Goal: Check status: Check status

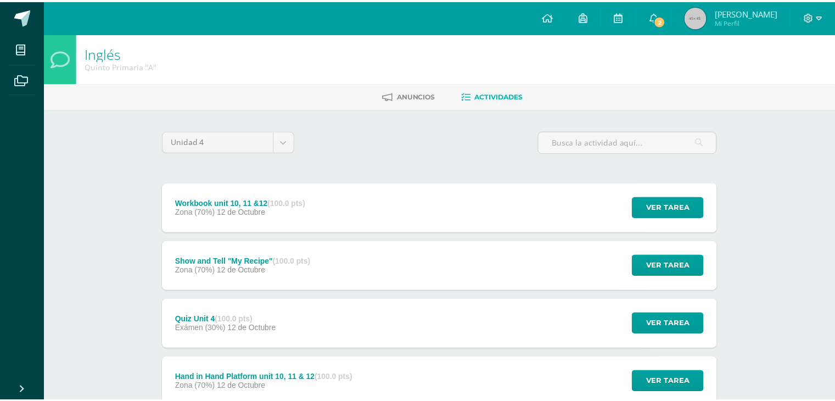
scroll to position [55, 0]
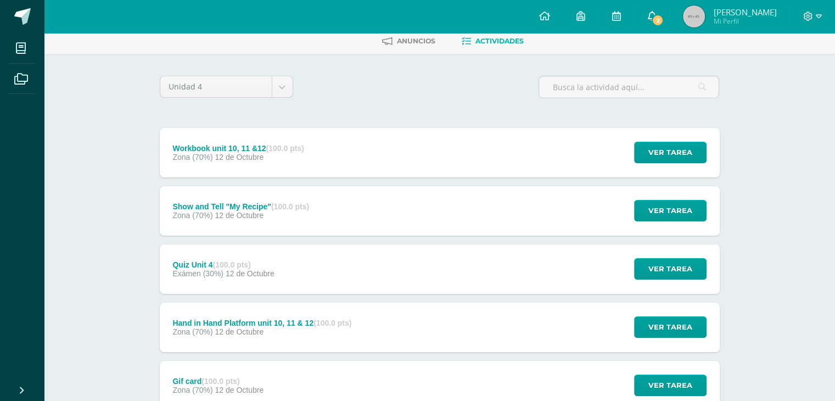
click at [664, 17] on span "2" at bounding box center [658, 20] width 12 height 12
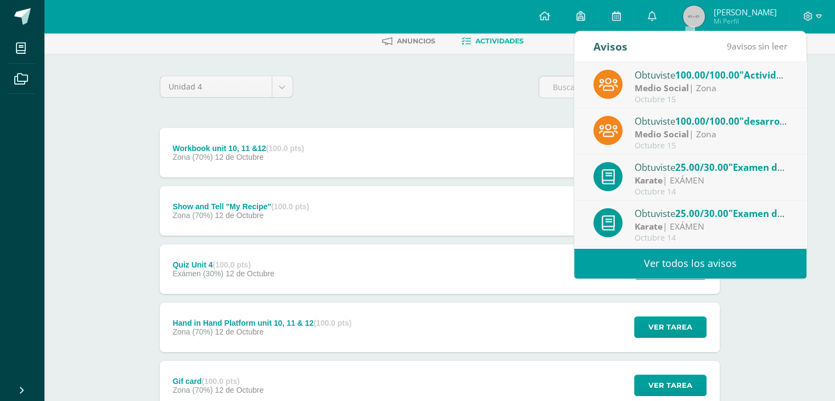
click at [711, 121] on span "100.00/100.00" at bounding box center [708, 121] width 64 height 13
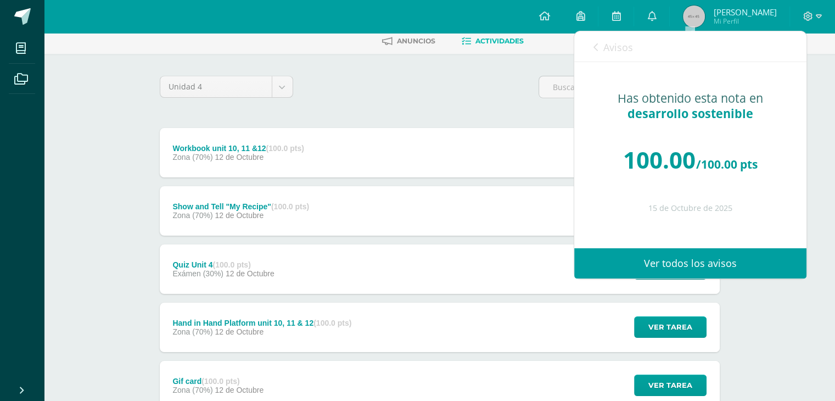
click at [473, 104] on div "Unidad 4 Unidad 1 Unidad 2 Unidad 3 Unidad 4" at bounding box center [439, 91] width 569 height 31
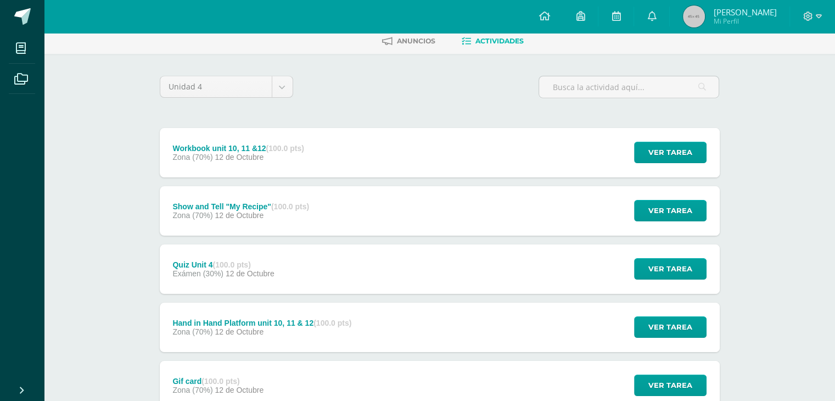
click at [355, 96] on div "Unidad 4 Unidad 1 Unidad 2 Unidad 3 Unidad 4" at bounding box center [439, 91] width 569 height 31
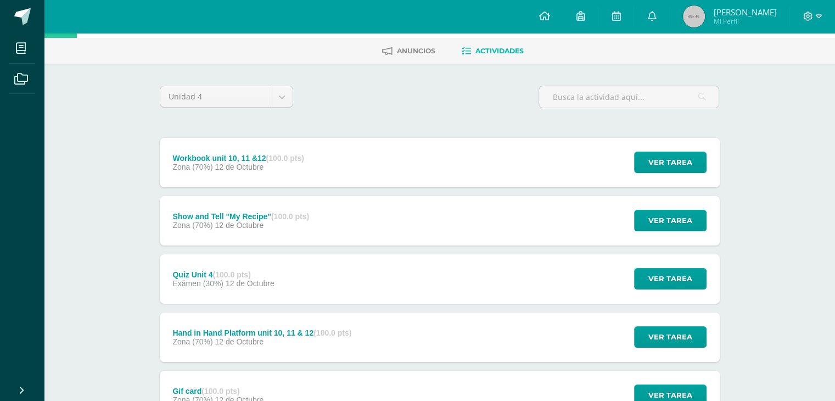
scroll to position [0, 0]
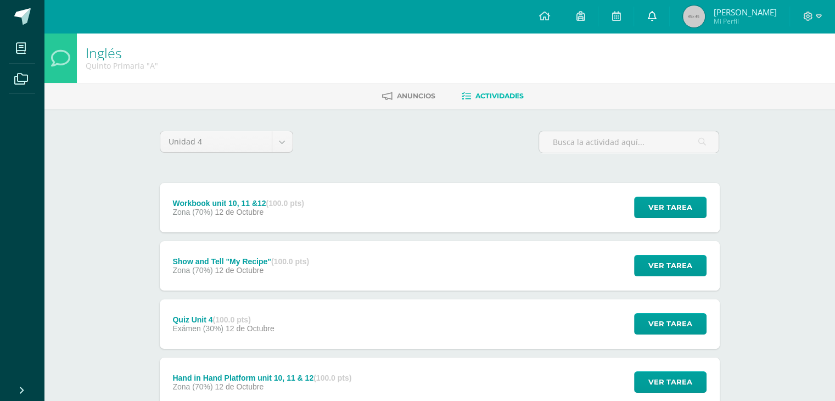
click at [670, 17] on link "0" at bounding box center [651, 16] width 35 height 33
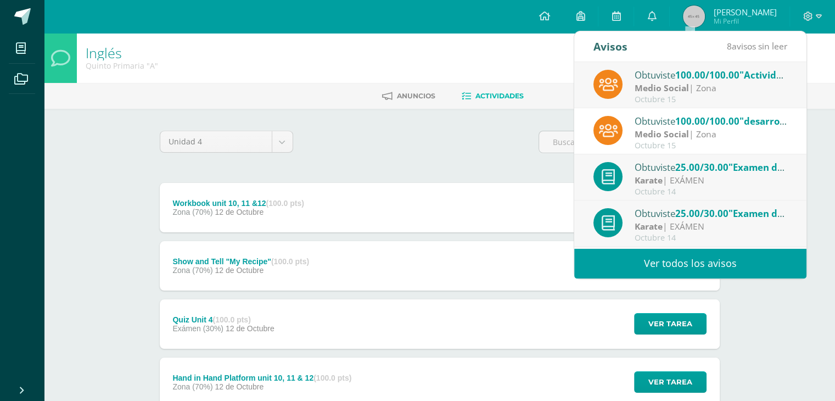
click at [676, 83] on strong "Medio Social" at bounding box center [662, 88] width 54 height 12
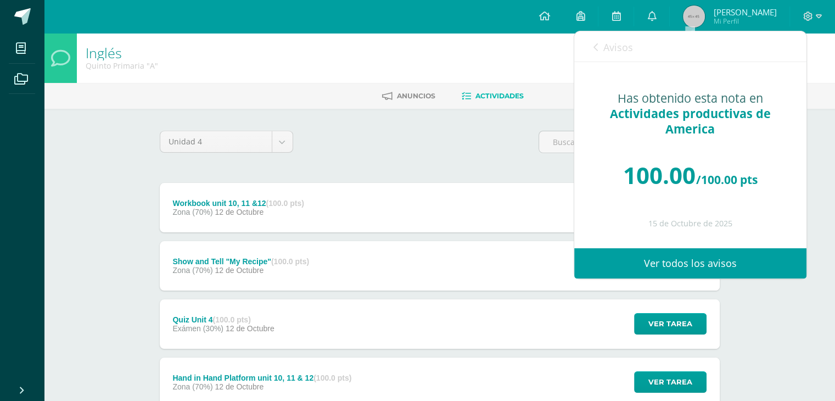
click at [487, 137] on div "Unidad 4 Unidad 1 Unidad 2 Unidad 3 Unidad 4" at bounding box center [439, 146] width 569 height 31
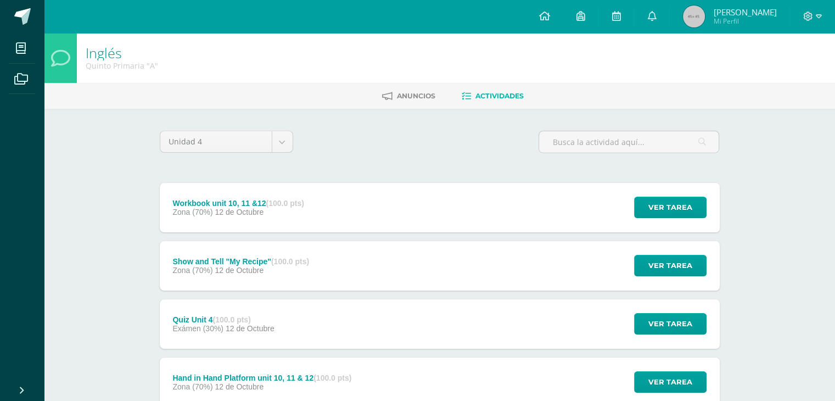
click at [213, 55] on div "Inglés Quinto Primaria "A"" at bounding box center [440, 58] width 792 height 50
click at [670, 18] on link "0" at bounding box center [651, 16] width 35 height 33
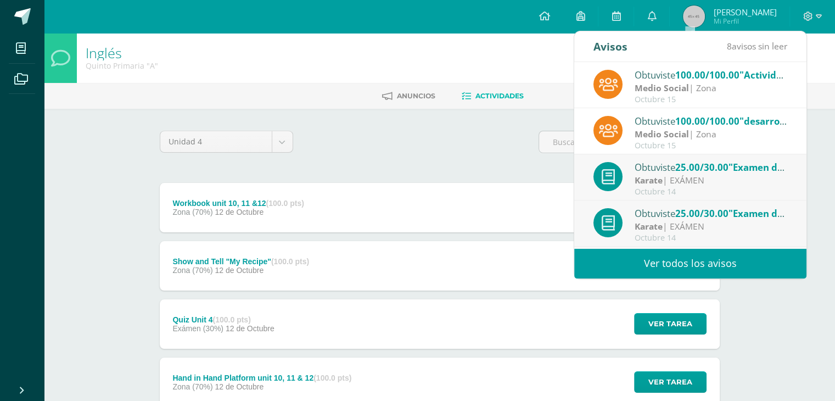
click at [667, 76] on div "Obtuviste 100.00/100.00 "Actividades productivas de America" en Medio Social" at bounding box center [711, 75] width 153 height 14
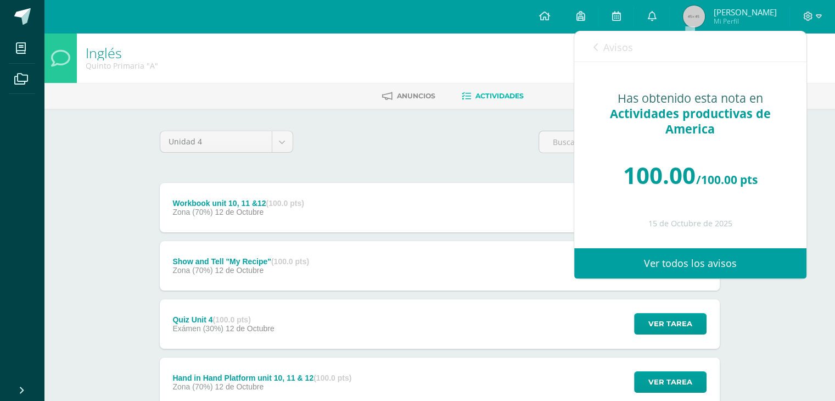
click at [369, 143] on div "Unidad 4 Unidad 1 Unidad 2 Unidad 3 Unidad 4" at bounding box center [439, 146] width 569 height 31
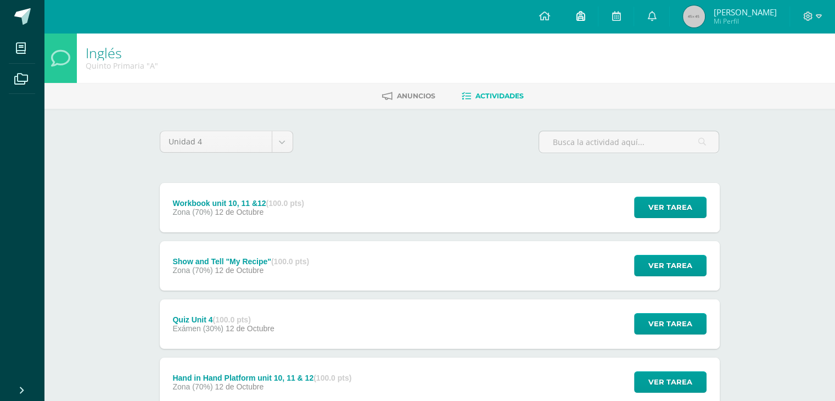
click at [598, 14] on link at bounding box center [580, 16] width 35 height 33
